Goal: Find specific page/section: Find specific page/section

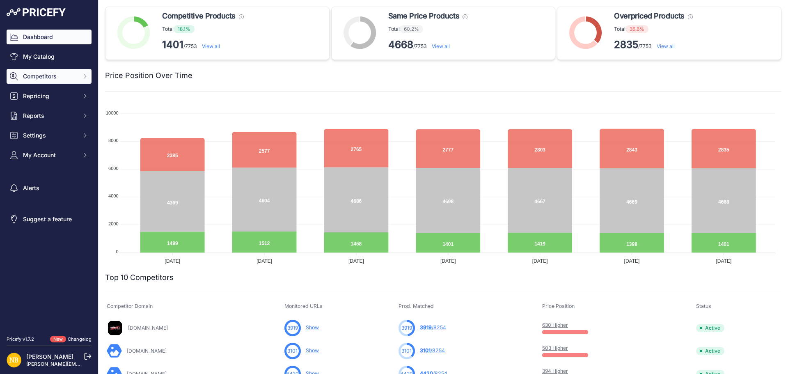
click at [80, 76] on button "Competitors" at bounding box center [49, 76] width 85 height 15
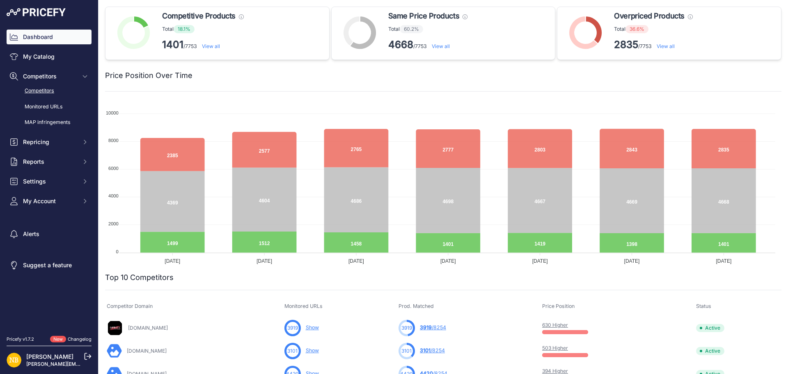
click at [45, 88] on link "Competitors" at bounding box center [49, 91] width 85 height 14
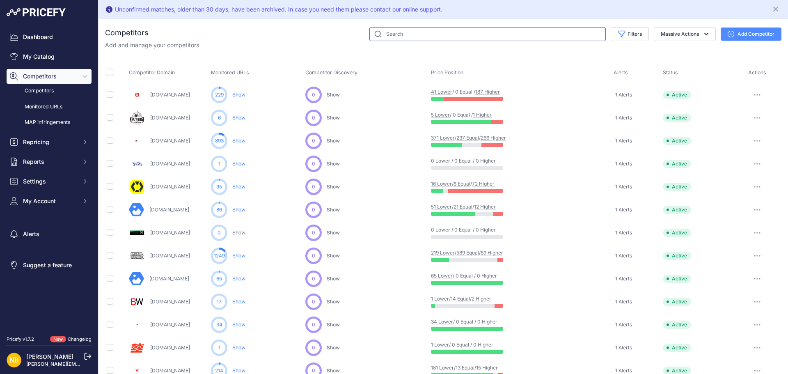
click at [402, 34] on input "text" at bounding box center [487, 34] width 236 height 14
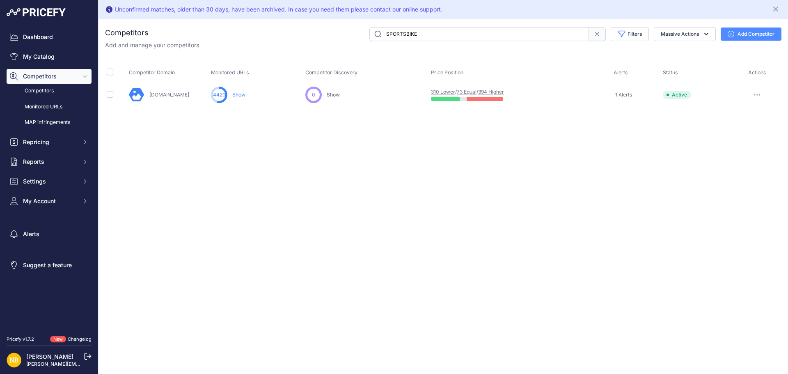
paste input "helmetcity"
paste input "Megamotorcyclestore"
drag, startPoint x: 208, startPoint y: 67, endPoint x: 257, endPoint y: 68, distance: 49.3
click at [257, 68] on tr "Competitor Domain Monitored URLs Competitor Discovery Price Position Alerts Sta…" at bounding box center [443, 73] width 676 height 21
click at [190, 92] on link "[DOMAIN_NAME]" at bounding box center [170, 95] width 40 height 6
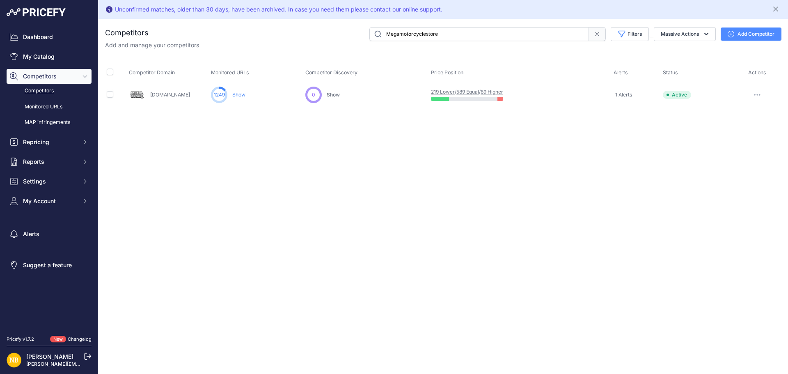
click at [286, 169] on div "Unconfirmed matches, older than 30 days, have been archived. In case you need t…" at bounding box center [444, 187] width 690 height 374
click at [422, 37] on input "Megamotorcyclestore" at bounding box center [479, 34] width 220 height 14
paste input "adventurerider"
type input "adventurerider"
click at [597, 34] on icon at bounding box center [597, 34] width 7 height 7
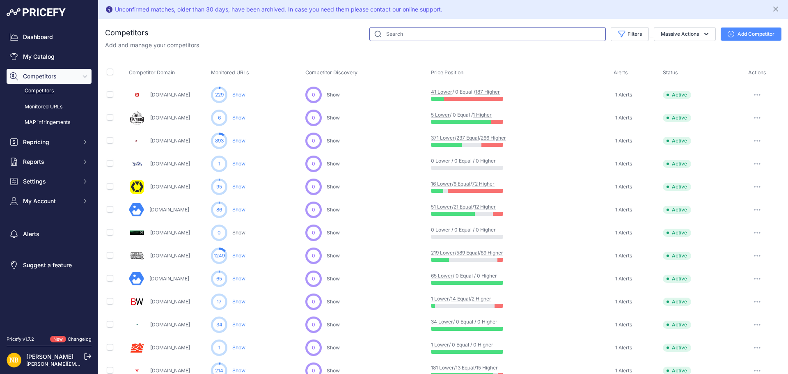
click at [384, 31] on input "text" at bounding box center [487, 34] width 236 height 14
type input "ebay"
